Goal: Use online tool/utility: Use online tool/utility

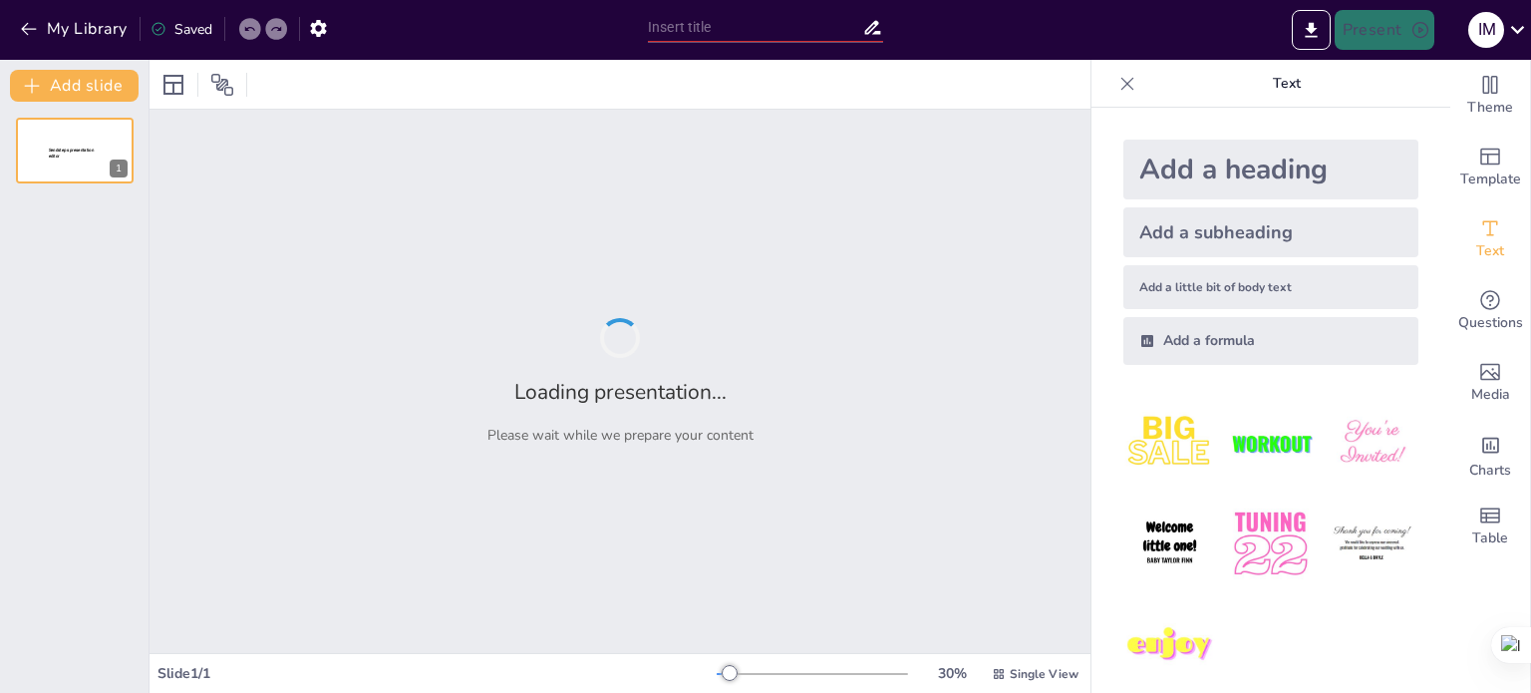
type input "Imported Socializacion Manual Gestor PPP.pptx"
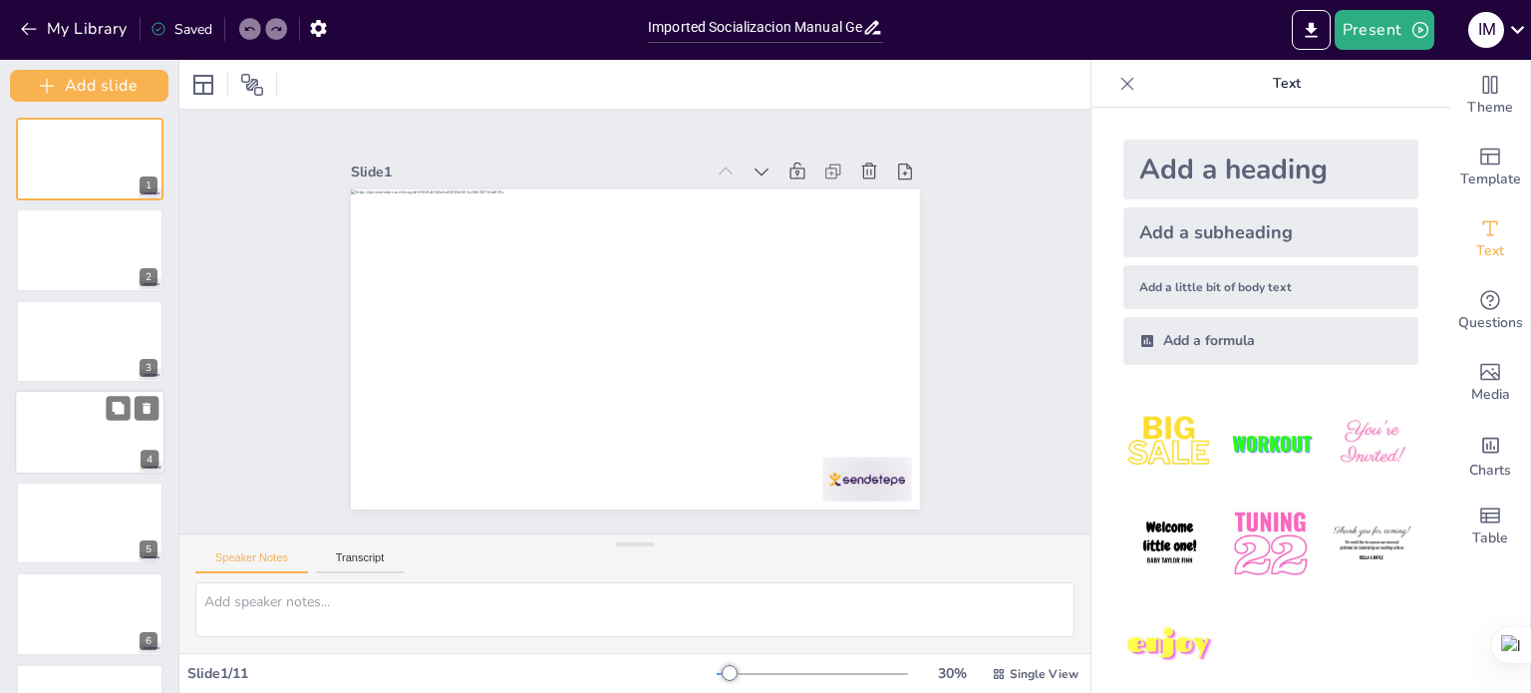
drag, startPoint x: 147, startPoint y: 378, endPoint x: 147, endPoint y: 452, distance: 73.8
click at [147, 452] on div "Add slide 1 2 3 4 5 6 7 8 9 10 11" at bounding box center [89, 376] width 179 height 633
click at [147, 452] on div "4" at bounding box center [150, 459] width 18 height 18
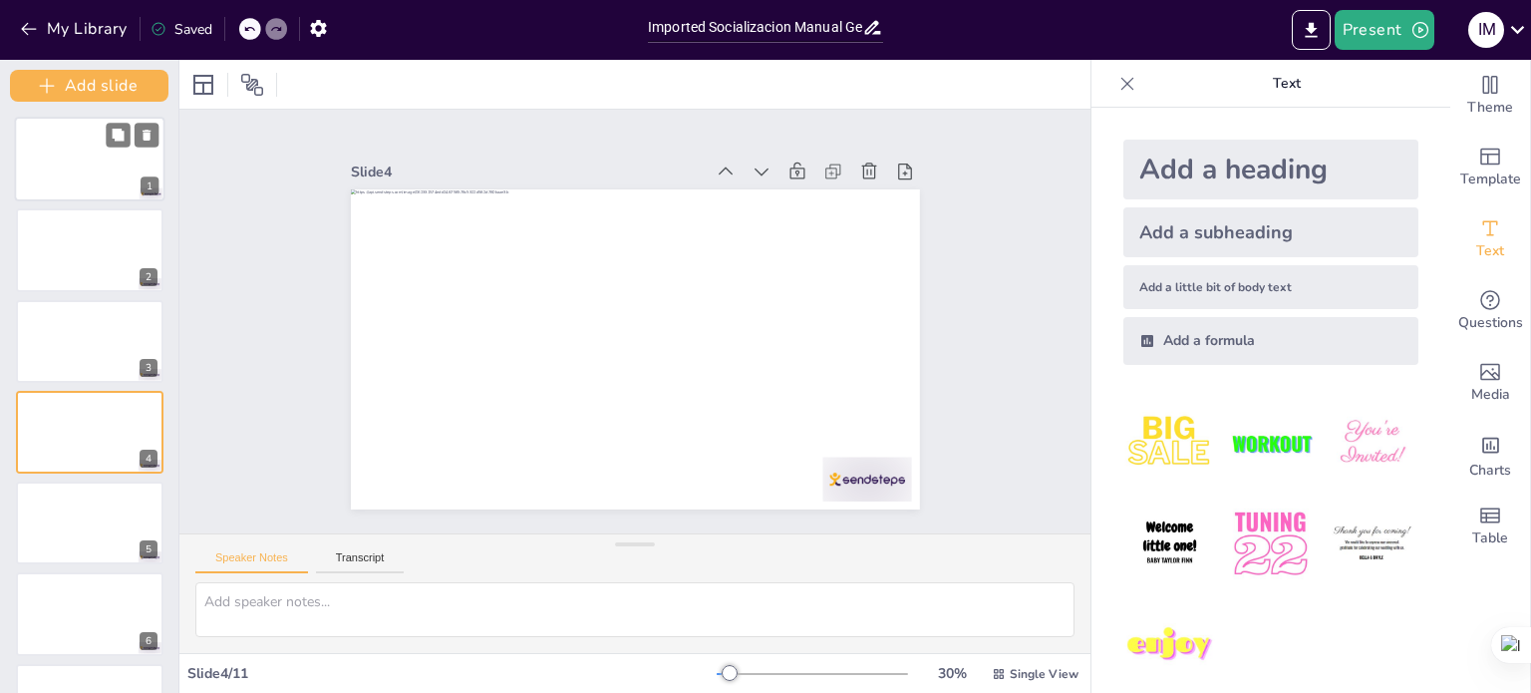
click at [104, 165] on div at bounding box center [90, 159] width 151 height 85
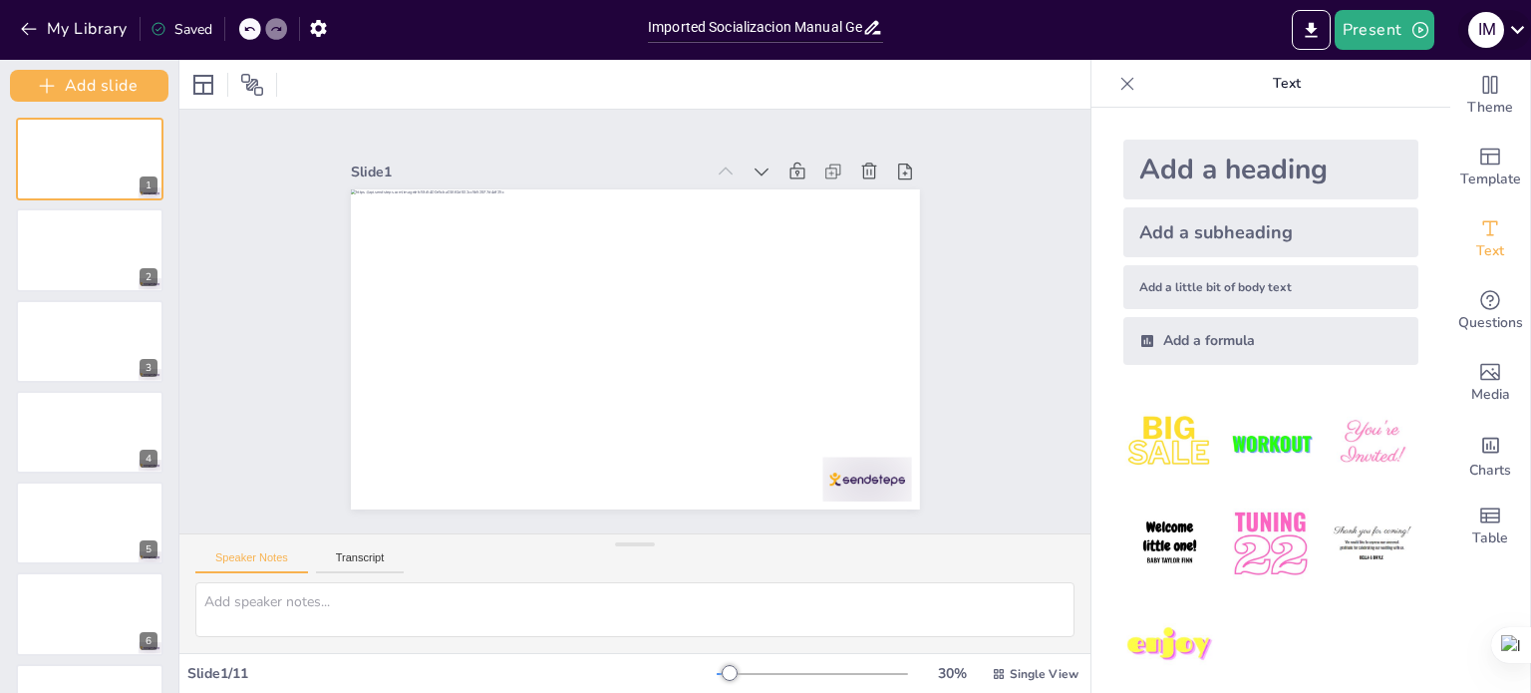
click at [1515, 31] on icon at bounding box center [1517, 29] width 27 height 27
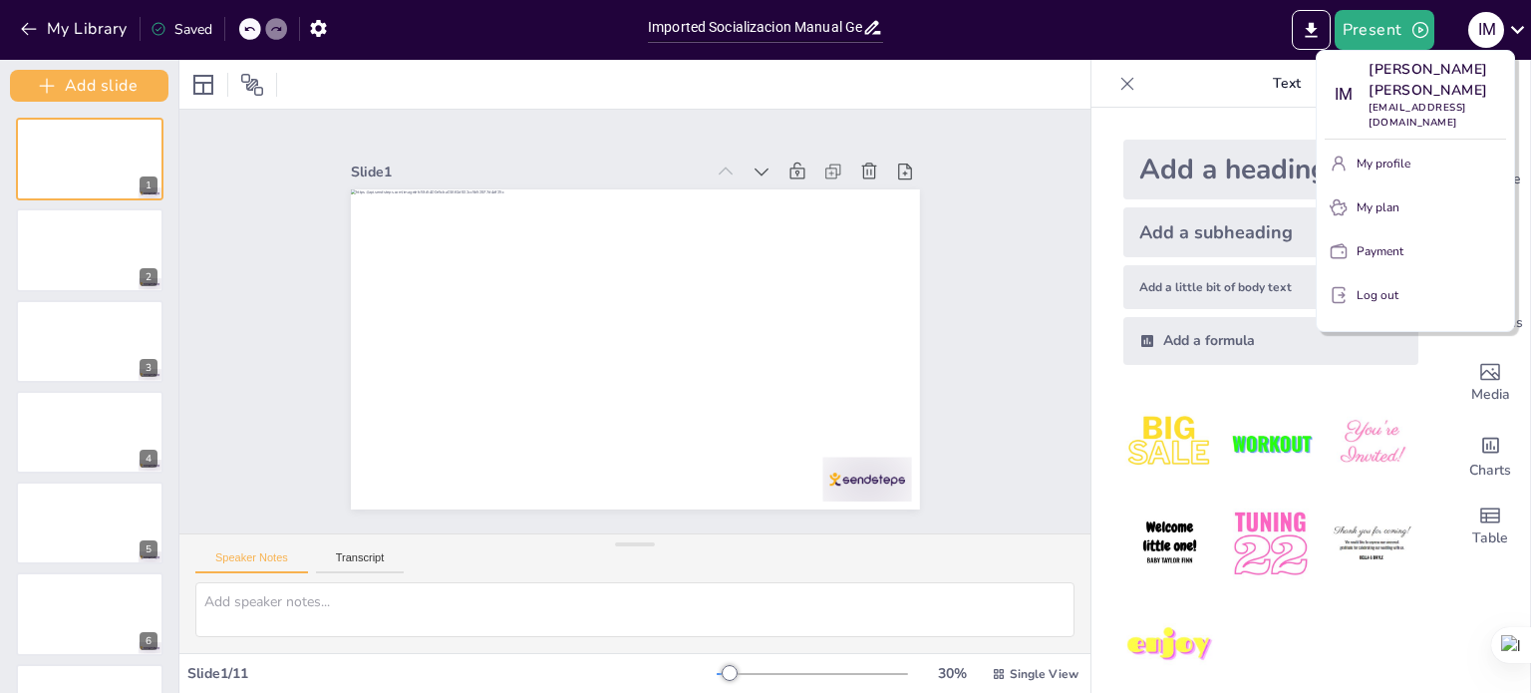
click at [979, 374] on div at bounding box center [765, 346] width 1531 height 693
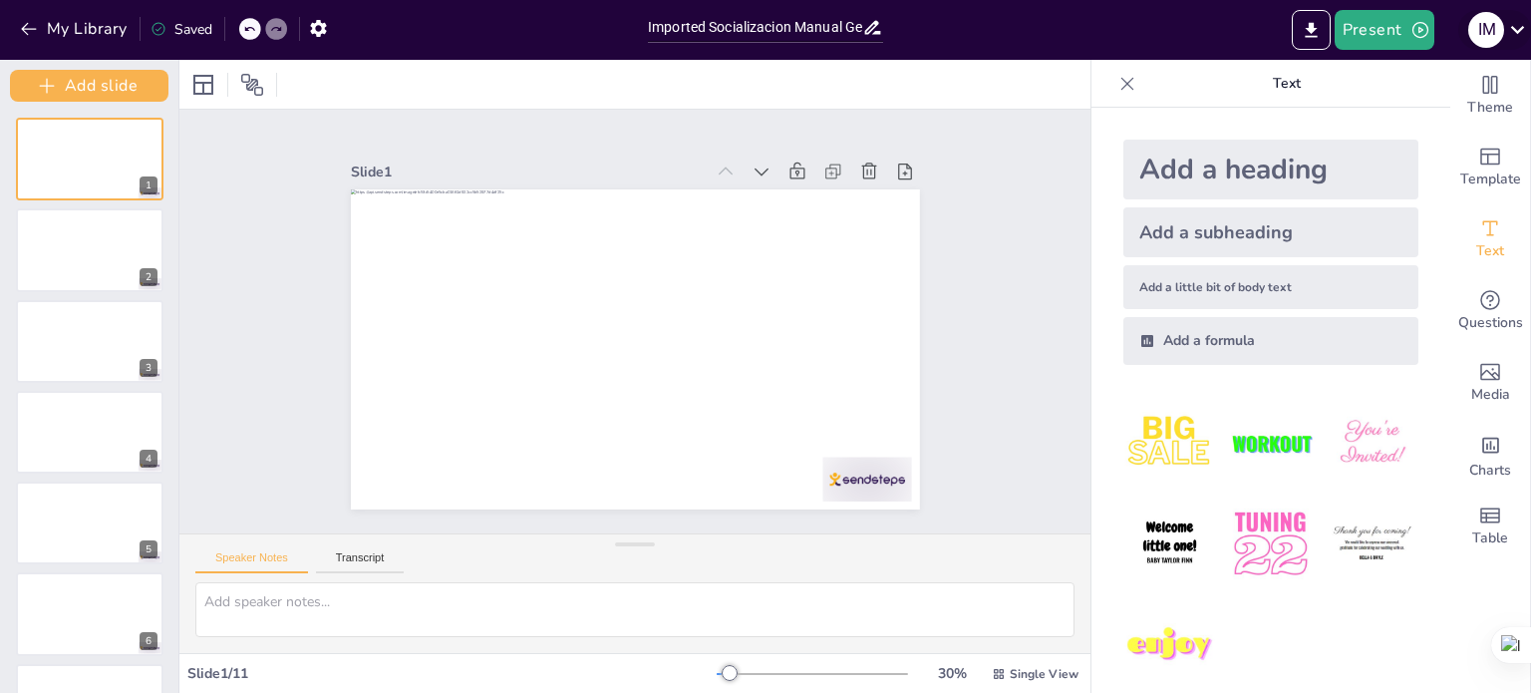
click at [1523, 27] on icon at bounding box center [1518, 30] width 14 height 8
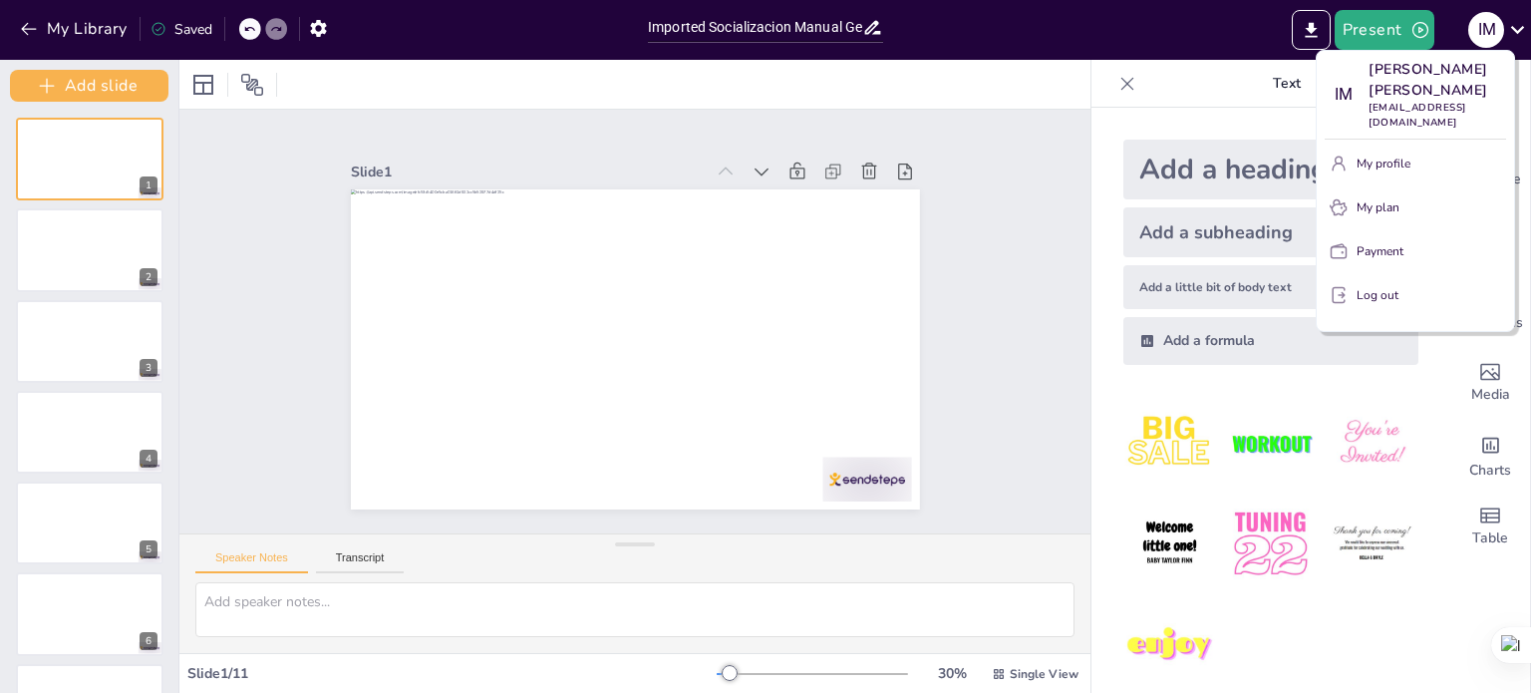
click at [1391, 155] on p "My profile" at bounding box center [1384, 164] width 54 height 18
